Goal: Task Accomplishment & Management: Manage account settings

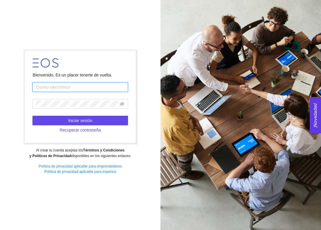
click at [75, 89] on input "text" at bounding box center [79, 88] width 95 height 10
click at [74, 27] on div "Bienvenido. Es un placer tenerte de vuelta. Iniciar sesión Recuperar contraseña…" at bounding box center [160, 115] width 321 height 230
click at [73, 87] on input "text" at bounding box center [79, 88] width 95 height 10
type input "d.nevarez.torres@tec.mx"
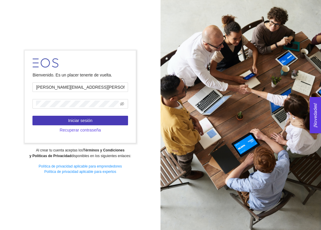
click at [78, 119] on span "Iniciar sesión" at bounding box center [80, 120] width 24 height 7
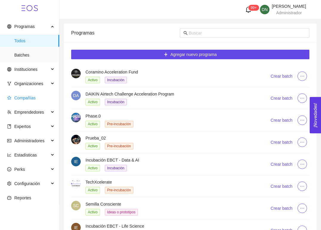
click at [30, 97] on span "Compañías" at bounding box center [24, 98] width 21 height 5
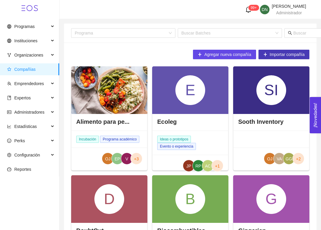
click at [248, 52] on span "Importar compañía" at bounding box center [287, 54] width 35 height 7
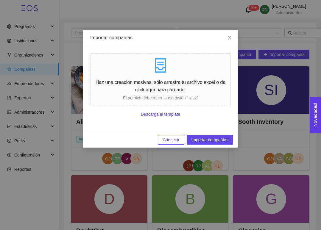
click at [154, 114] on link "Descarga el template" at bounding box center [160, 114] width 141 height 7
click at [202, 139] on span "Importar compañías" at bounding box center [210, 140] width 37 height 7
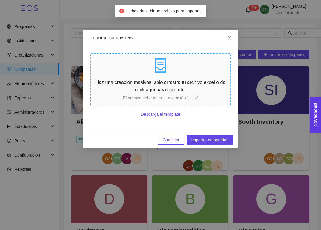
click at [159, 79] on p "Haz una creación masivas, sólo arrastra tu archivo excel o da click aquí para c…" at bounding box center [161, 86] width 140 height 15
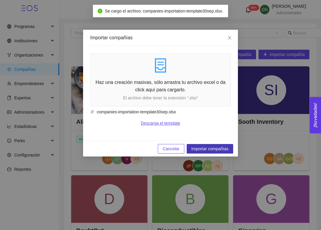
click at [209, 151] on span "Importar compañías" at bounding box center [210, 149] width 37 height 7
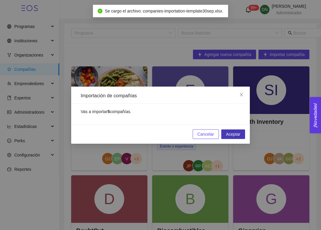
click at [228, 133] on span "Aceptar" at bounding box center [233, 134] width 14 height 7
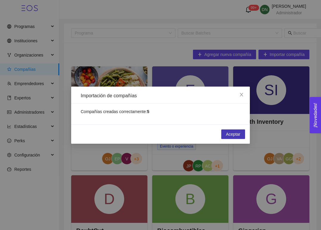
click at [228, 136] on span "Aceptar" at bounding box center [233, 134] width 14 height 7
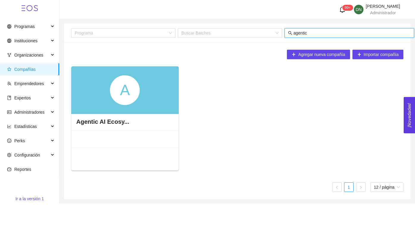
type input "agentic"
click at [166, 86] on div "A" at bounding box center [125, 90] width 108 height 48
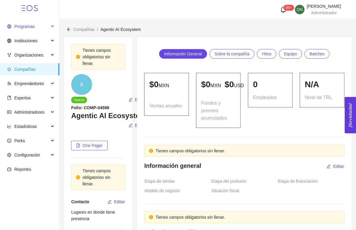
click at [22, 30] on span "Programas" at bounding box center [28, 27] width 42 height 12
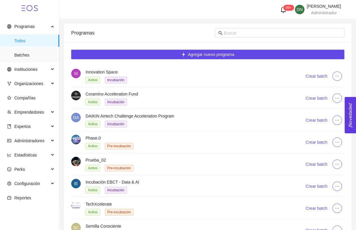
click at [99, 69] on h4 "Innovation Space" at bounding box center [189, 72] width 206 height 7
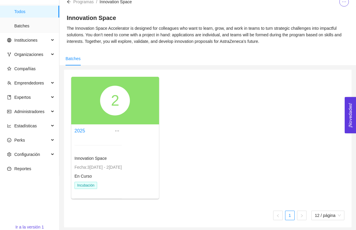
scroll to position [31, 0]
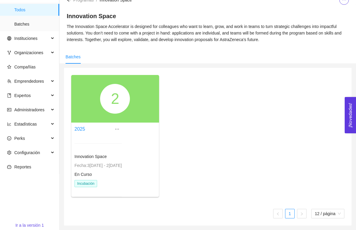
click at [114, 96] on div "2" at bounding box center [115, 99] width 30 height 30
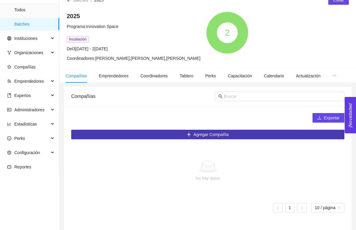
click at [176, 137] on button "Agregar Compañía" at bounding box center [207, 135] width 273 height 10
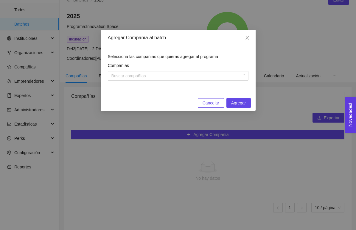
click at [169, 149] on div "Agregar Compañía al batch Selecciona las compañías que quieras agregar al progr…" at bounding box center [178, 115] width 356 height 230
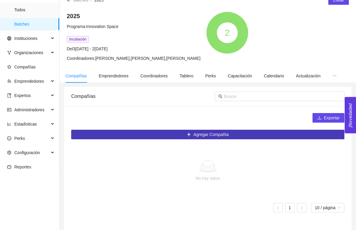
click at [169, 135] on button "Agregar Compañía" at bounding box center [207, 135] width 273 height 10
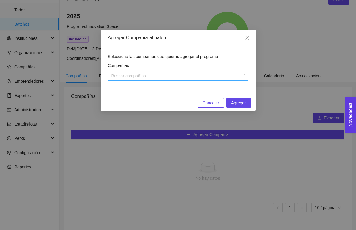
click at [180, 76] on div at bounding box center [175, 75] width 132 height 7
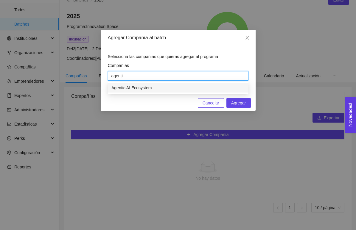
type input "agentic"
click at [151, 88] on div "Agentic AI Ecosystem" at bounding box center [177, 88] width 133 height 7
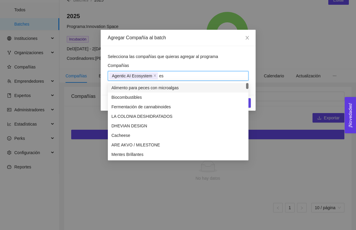
type input "esg"
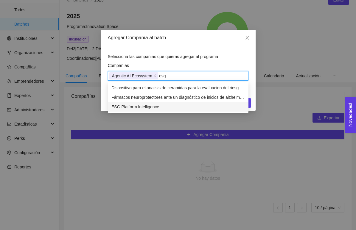
click at [148, 105] on div "ESG Platform Intelligence" at bounding box center [177, 107] width 133 height 7
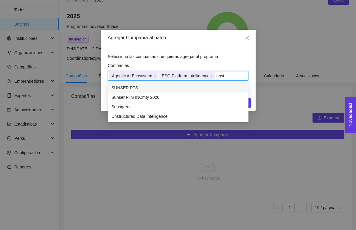
type input "unstr"
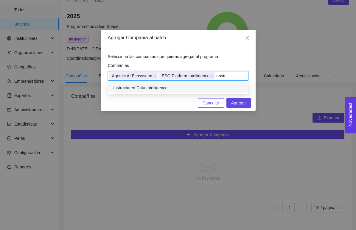
click at [157, 89] on div "Unstructured Data Intelligence" at bounding box center [177, 88] width 133 height 7
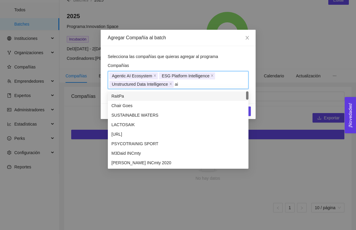
type input "ai-"
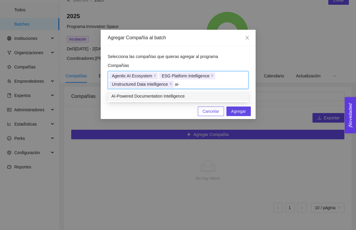
click at [184, 98] on div "AI-Powered Documentation Intelligence" at bounding box center [177, 96] width 133 height 7
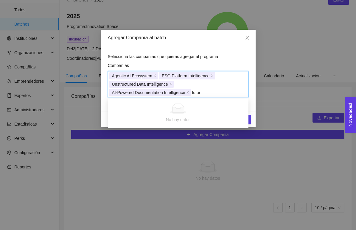
type input "future"
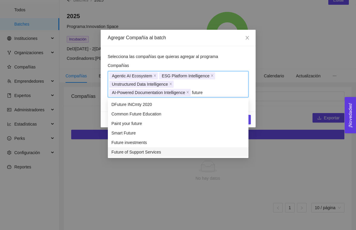
click at [151, 150] on div "Future of Support Services" at bounding box center [177, 152] width 133 height 7
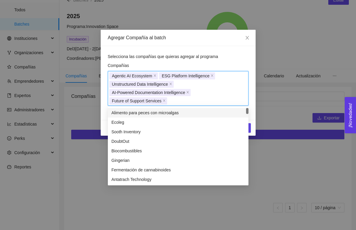
click at [211, 67] on div "Compañías" at bounding box center [178, 66] width 141 height 9
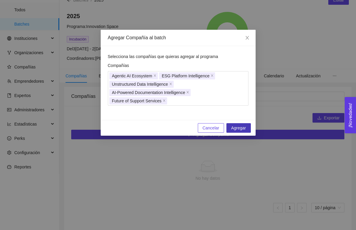
click at [236, 127] on span "Agregar" at bounding box center [238, 128] width 15 height 7
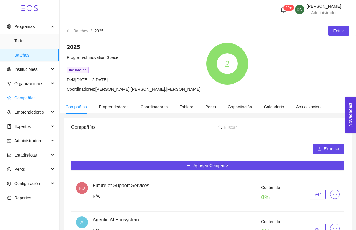
click at [27, 99] on span "Compañías" at bounding box center [24, 98] width 21 height 5
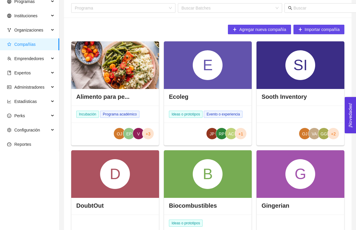
scroll to position [25, 0]
